Goal: Task Accomplishment & Management: Complete application form

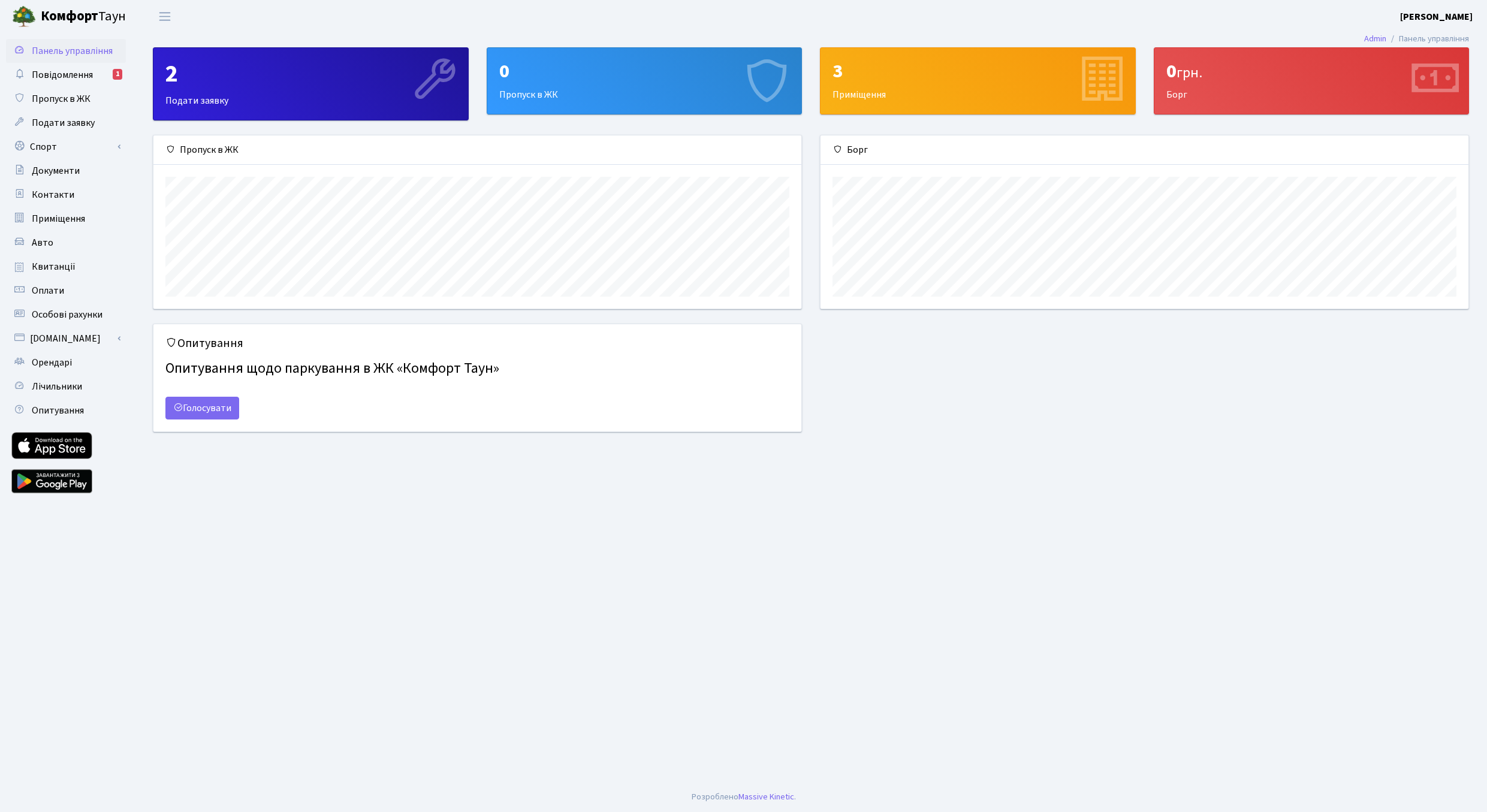
scroll to position [173, 648]
click at [548, 93] on div "0 Пропуск в ЖК" at bounding box center [645, 81] width 315 height 66
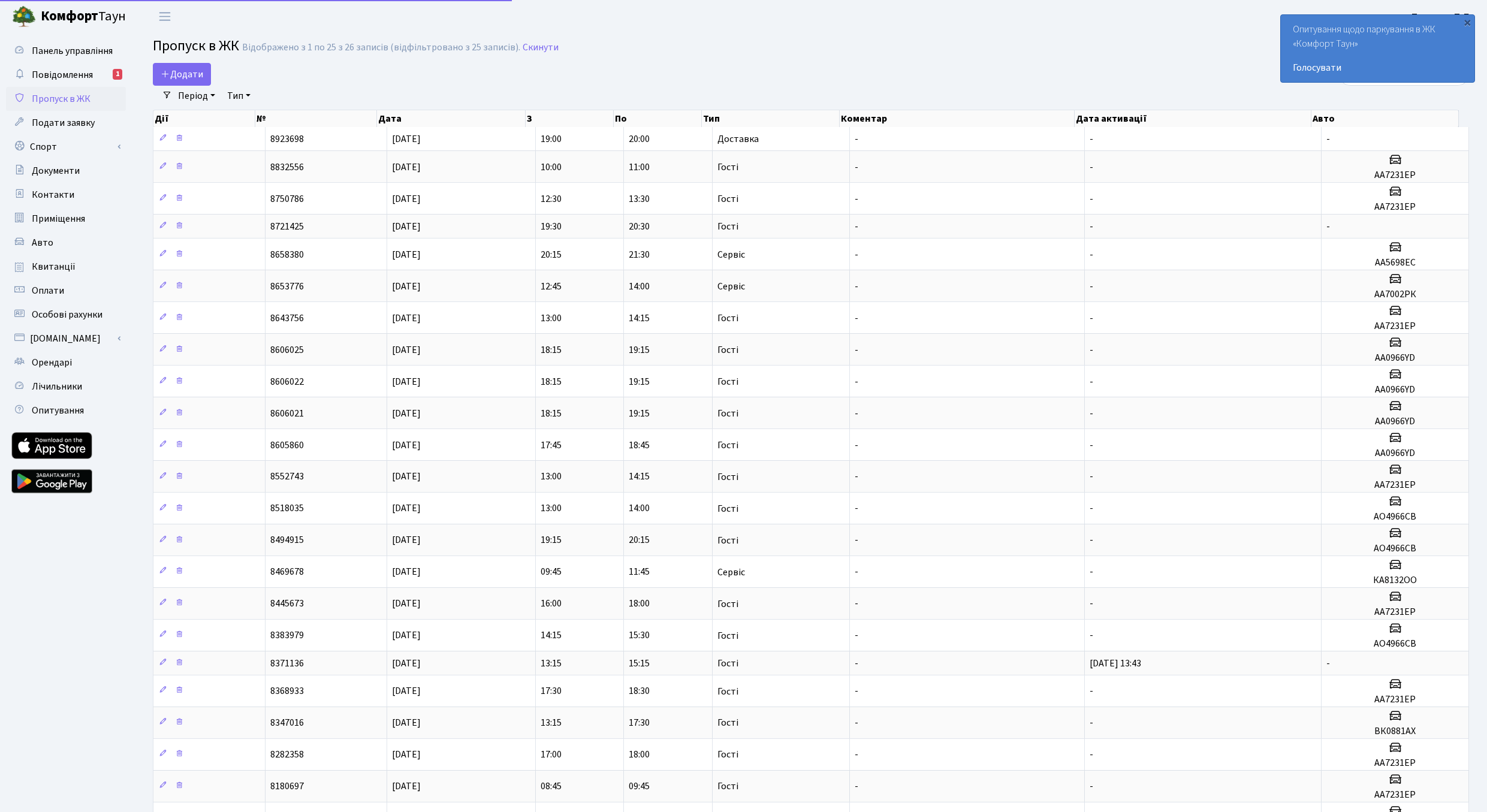
select select "25"
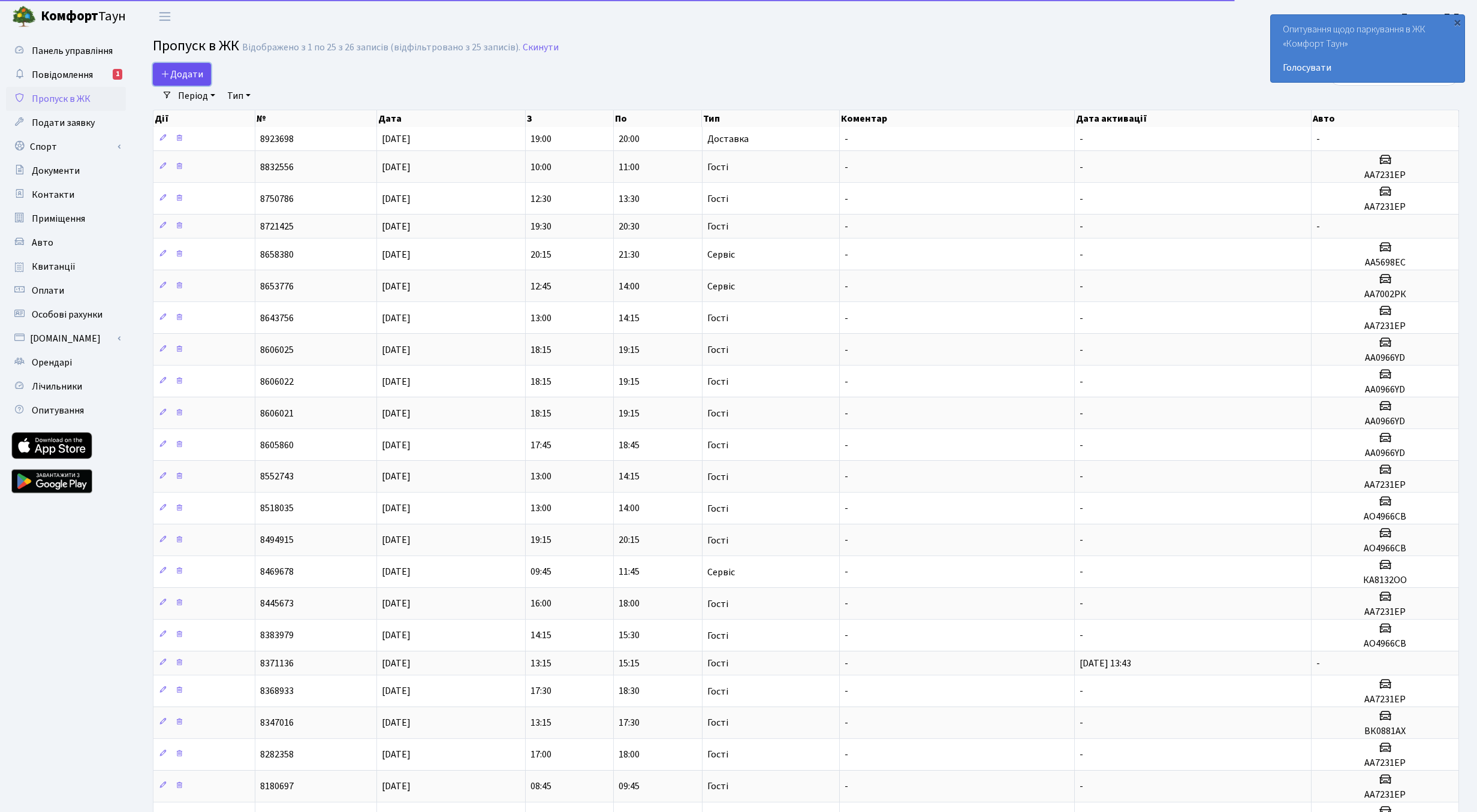
click at [183, 76] on span "Додати" at bounding box center [182, 74] width 43 height 13
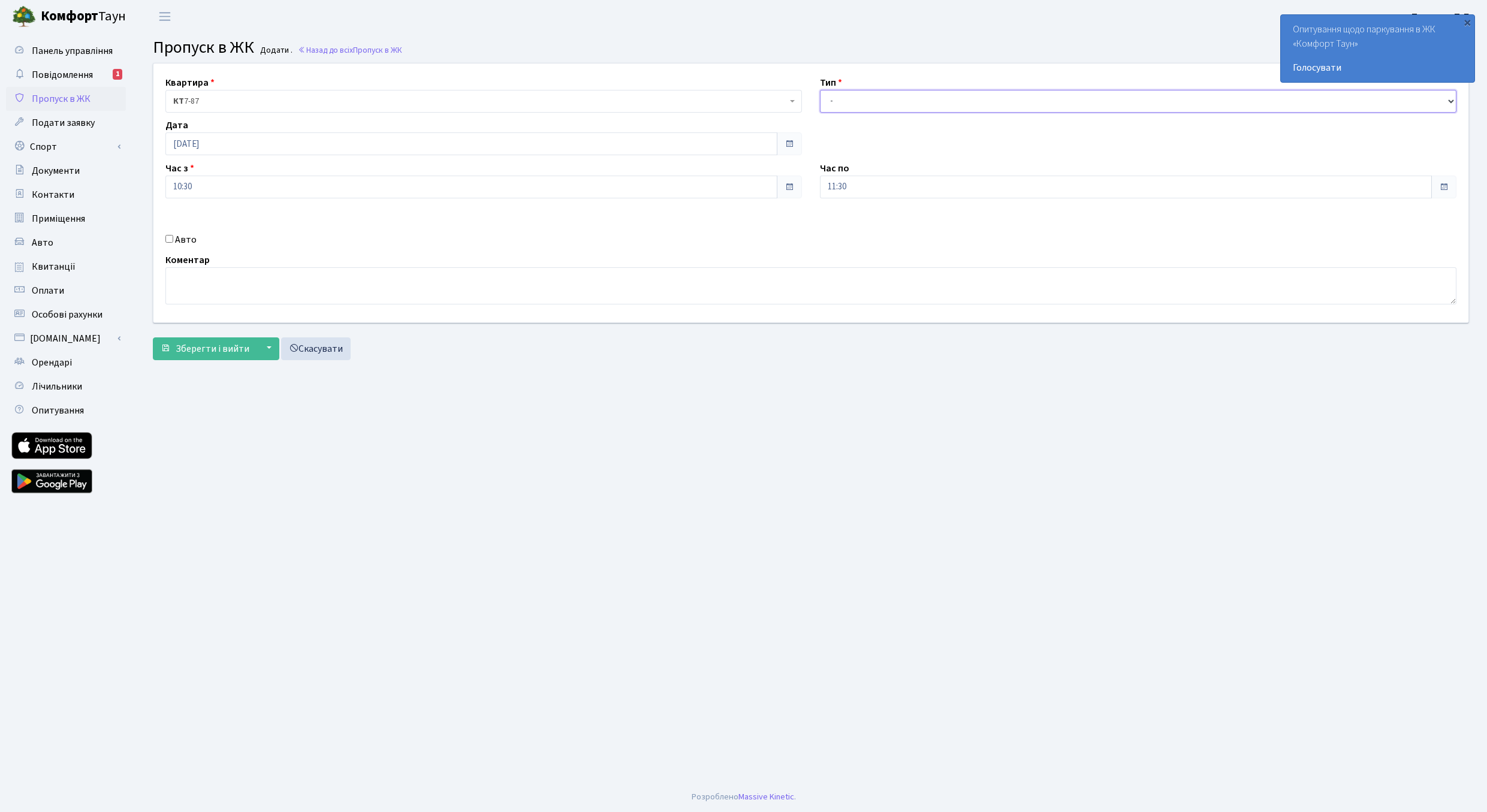
click at [820, 90] on select "- Доставка Таксі Гості Сервіс" at bounding box center [1139, 101] width 637 height 23
select select "3"
click option "Гості" at bounding box center [0, 0] width 0 height 0
click at [189, 239] on label "Авто" at bounding box center [185, 239] width 21 height 14
click at [173, 239] on input "Авто" at bounding box center [169, 239] width 8 height 8
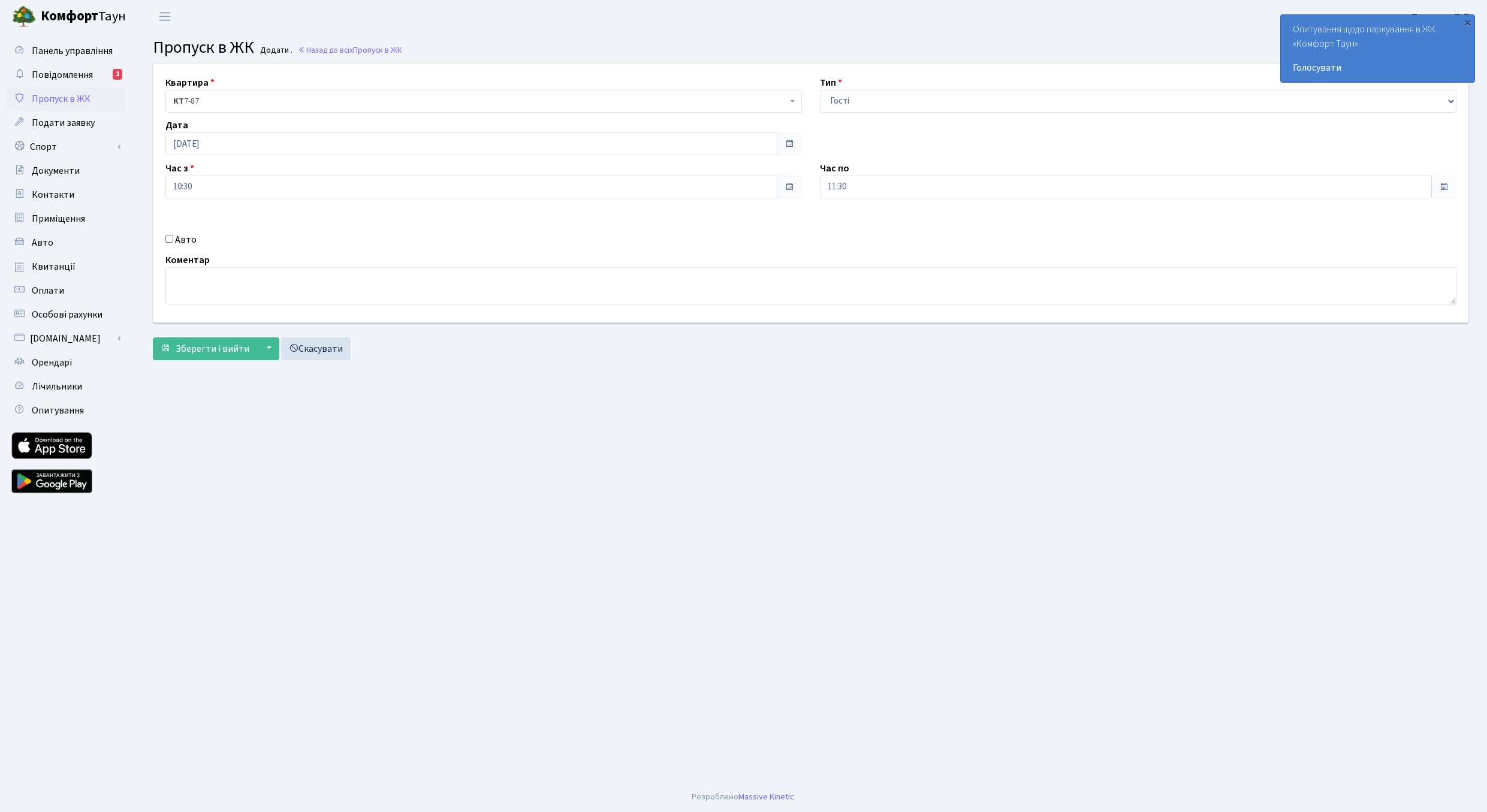
checkbox input "true"
click at [844, 231] on input "text" at bounding box center [1139, 229] width 637 height 23
click at [357, 449] on main "Admin Пропуск в ЖК Додати Пропуск в ЖК Додати . Назад до всіх Пропуск в ЖК Квар…" at bounding box center [811, 408] width 1352 height 749
click at [852, 227] on input "text" at bounding box center [1139, 229] width 637 height 23
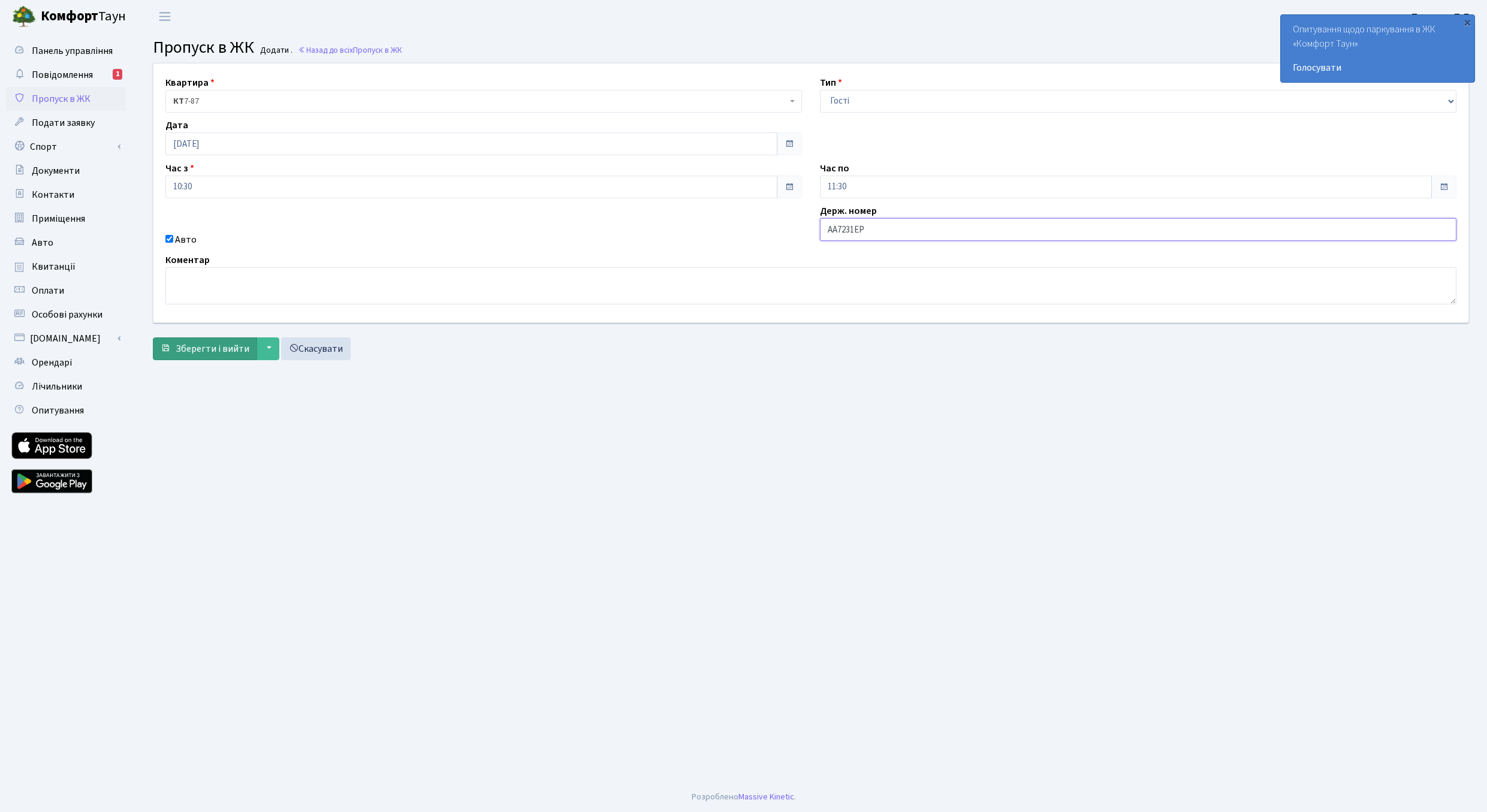
type input "АА7231ЕР"
click at [221, 353] on span "Зберегти і вийти" at bounding box center [212, 348] width 74 height 13
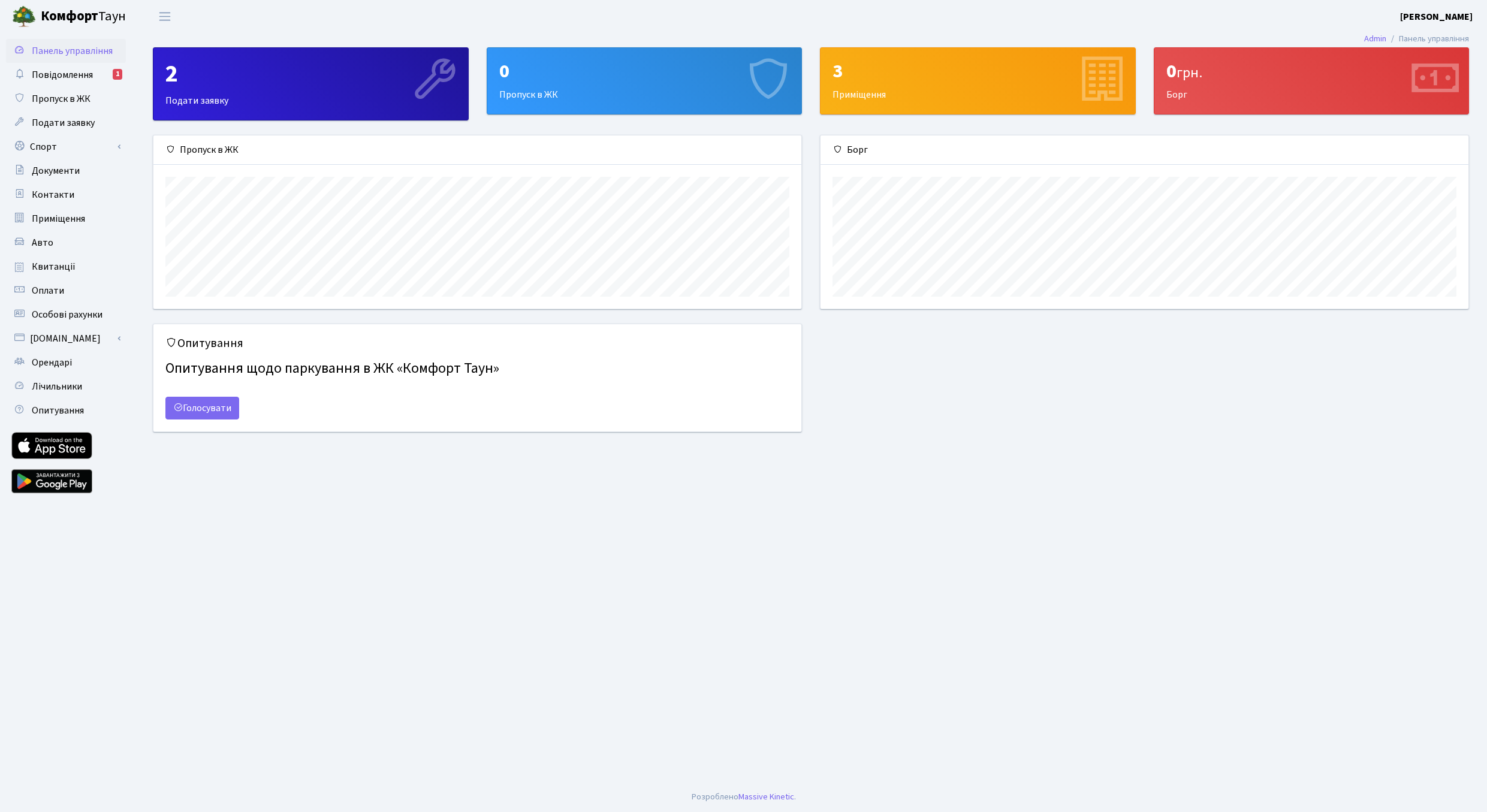
scroll to position [173, 648]
click at [585, 80] on div "0" at bounding box center [645, 71] width 291 height 23
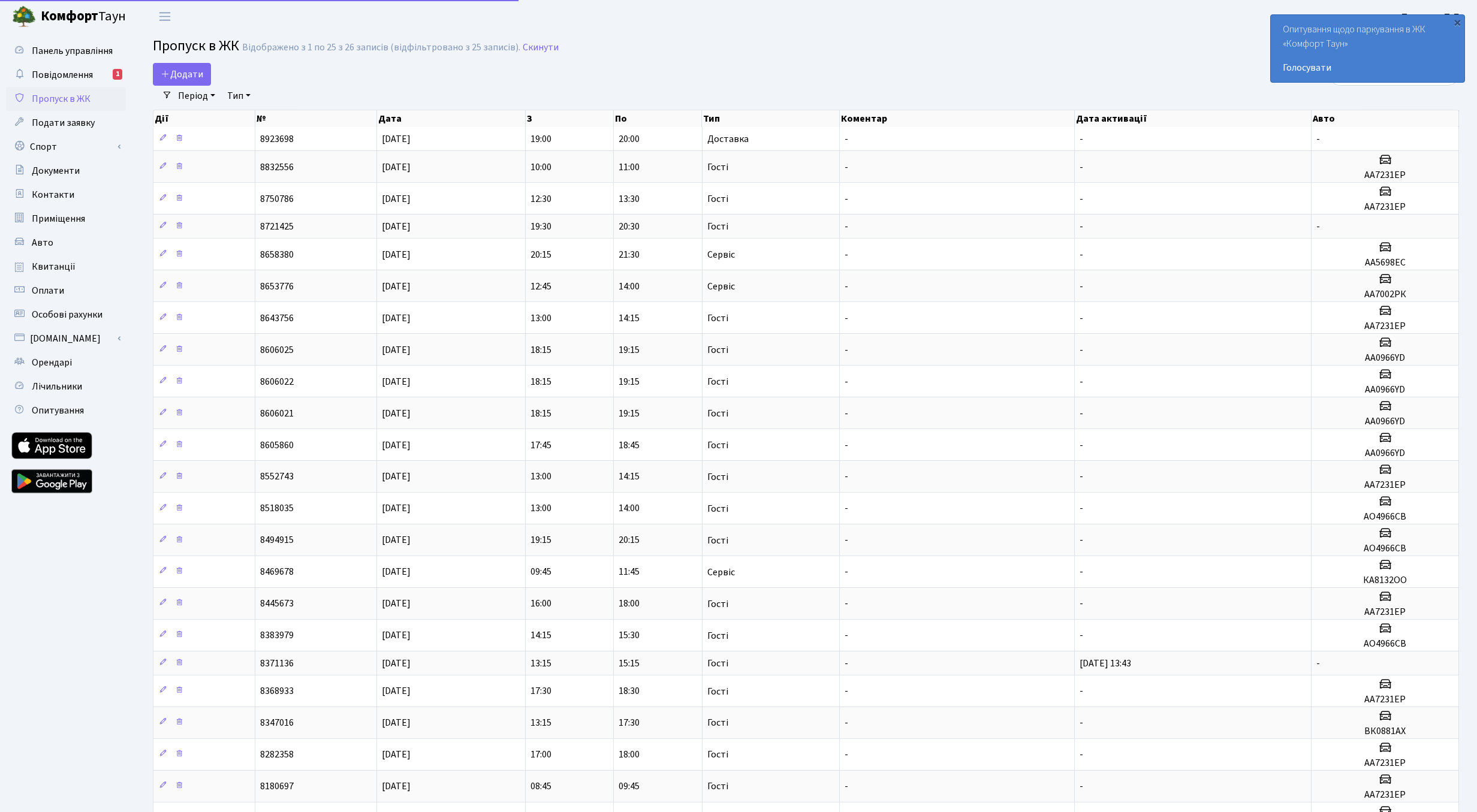
select select "25"
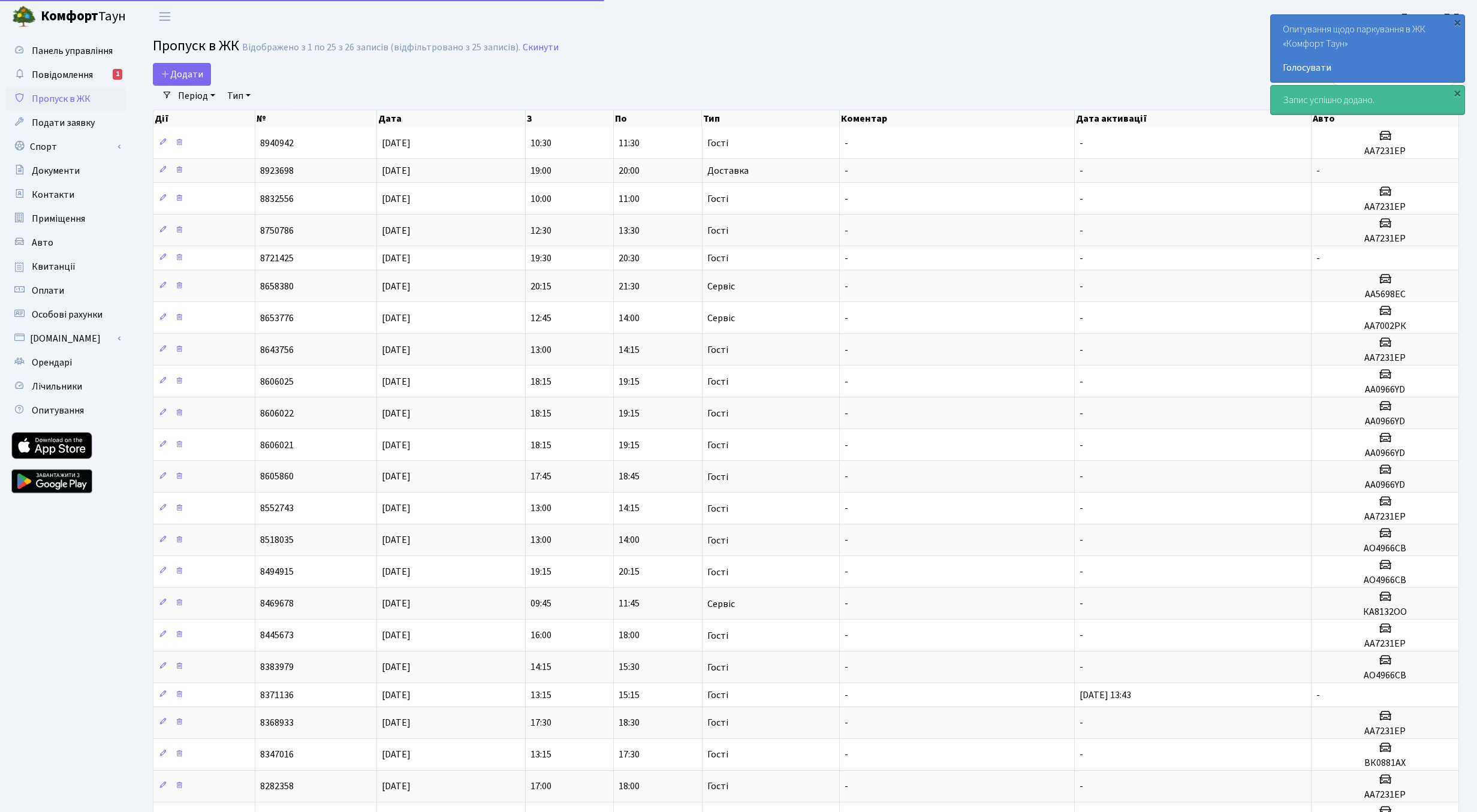
select select "25"
